Goal: Task Accomplishment & Management: Manage account settings

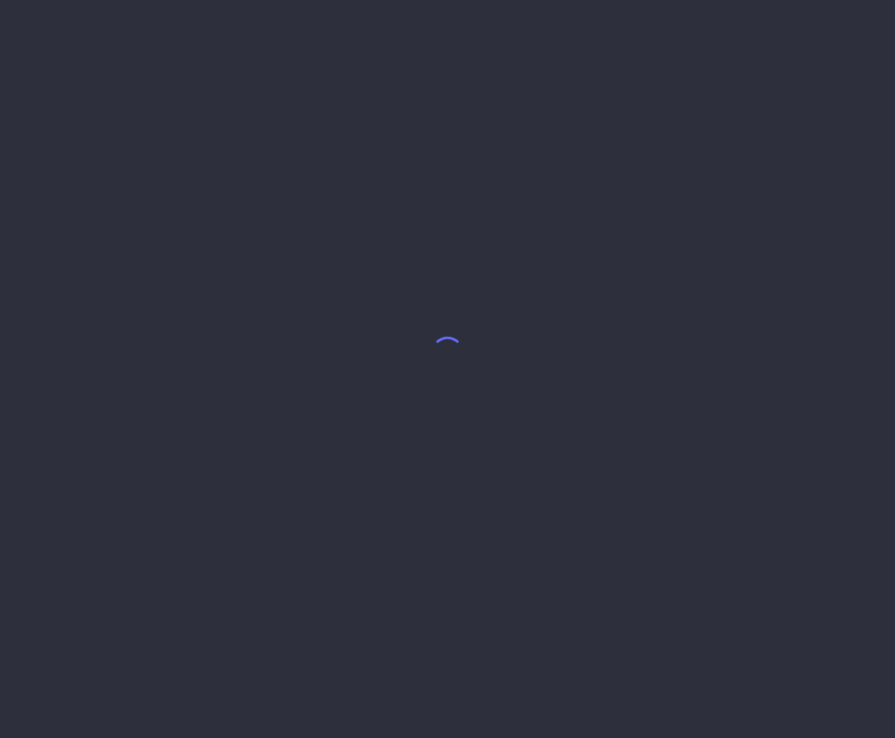
select select "5"
select select "7"
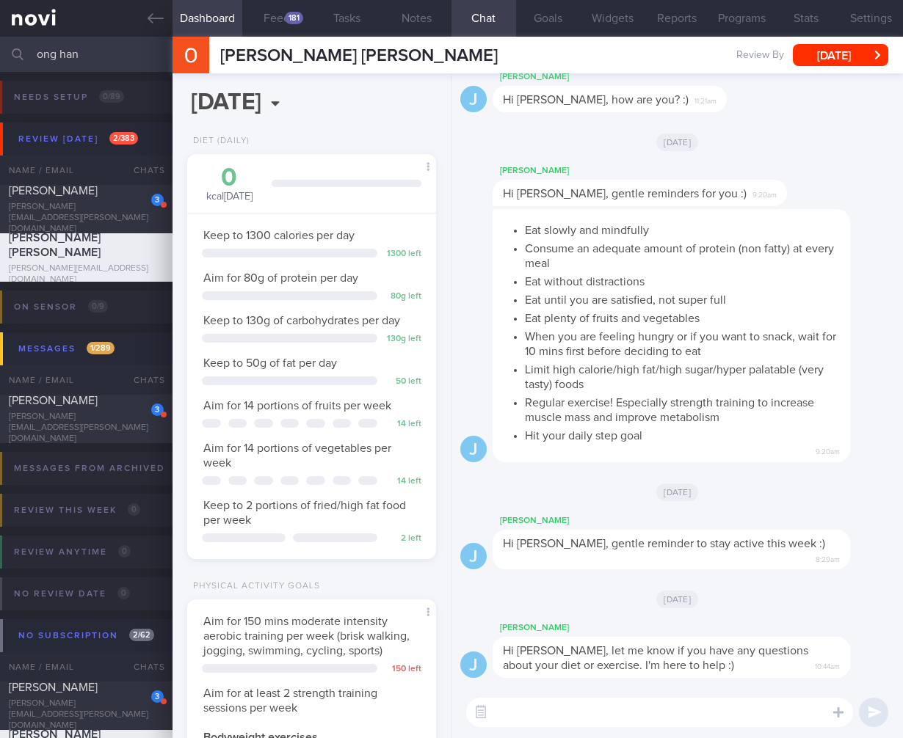
scroll to position [127, 211]
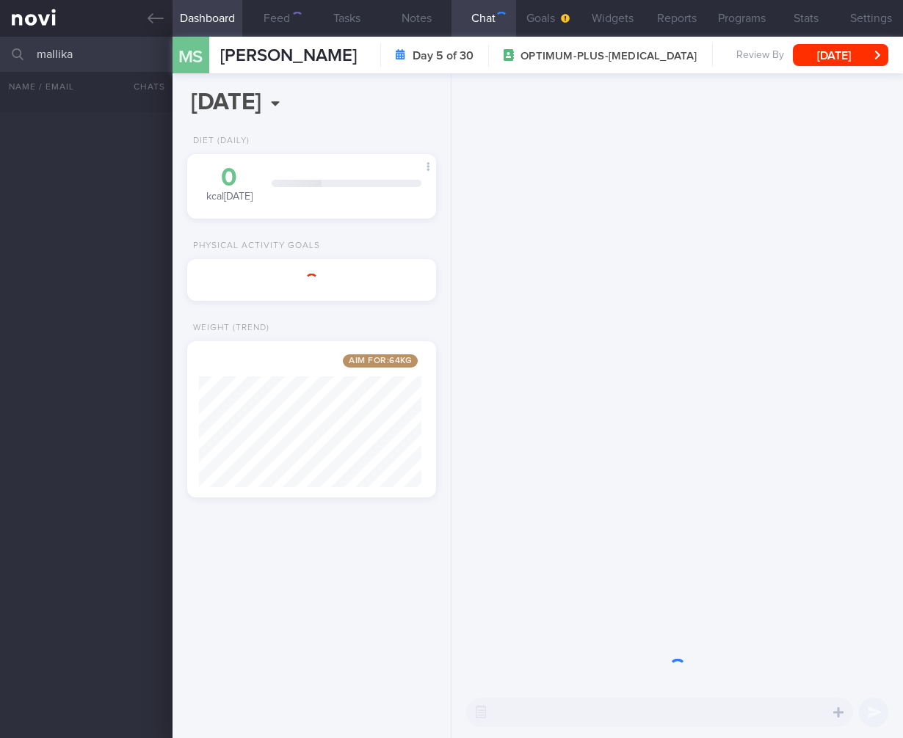
select select "7"
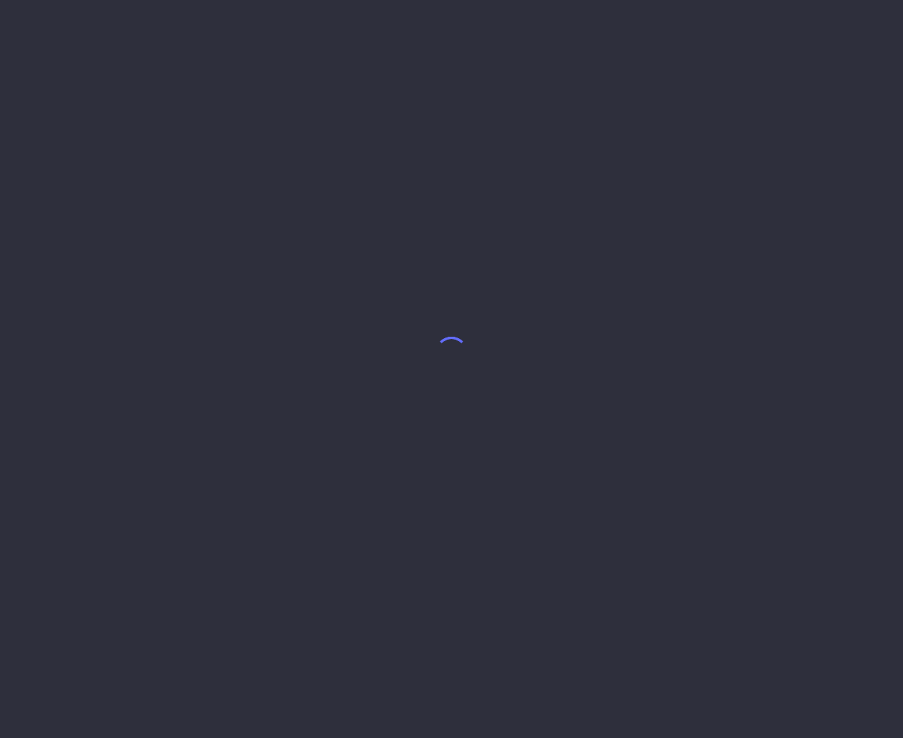
select select "7"
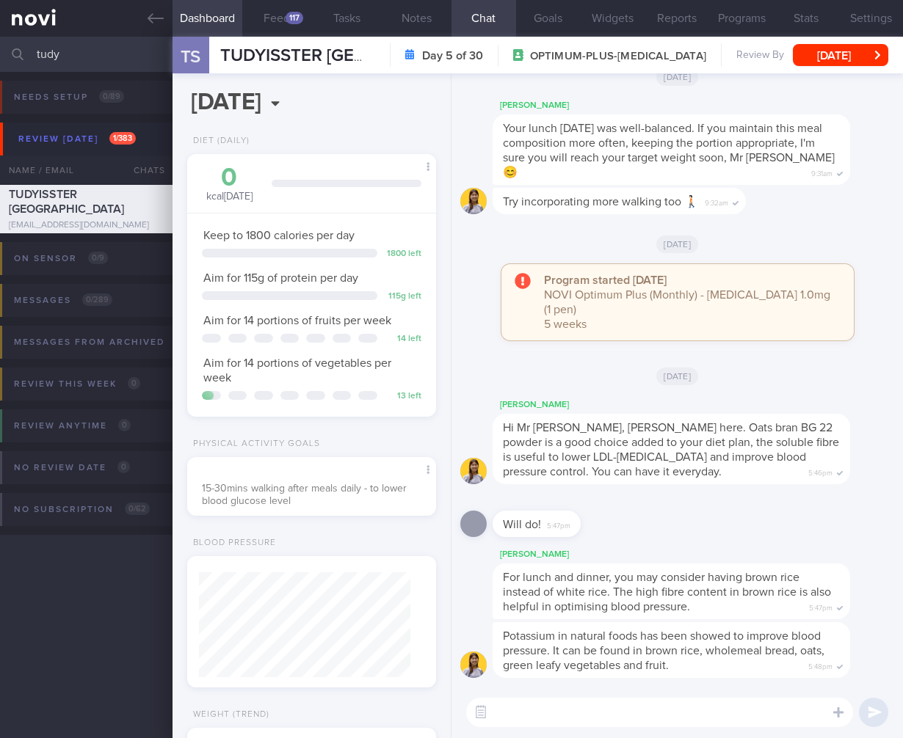
scroll to position [733684, 733599]
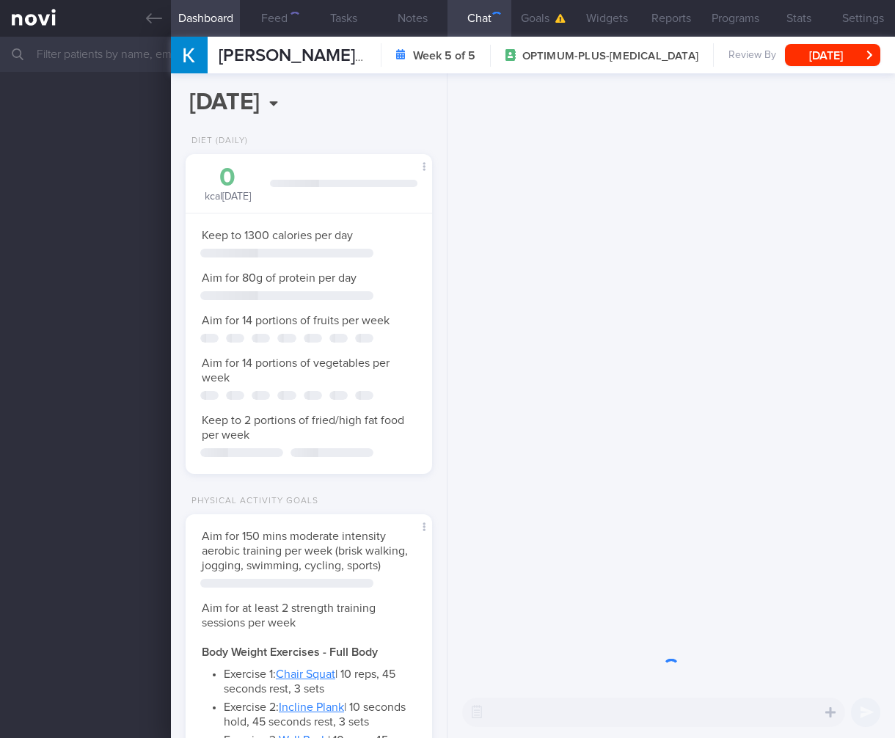
select select "6"
